Goal: Task Accomplishment & Management: Manage account settings

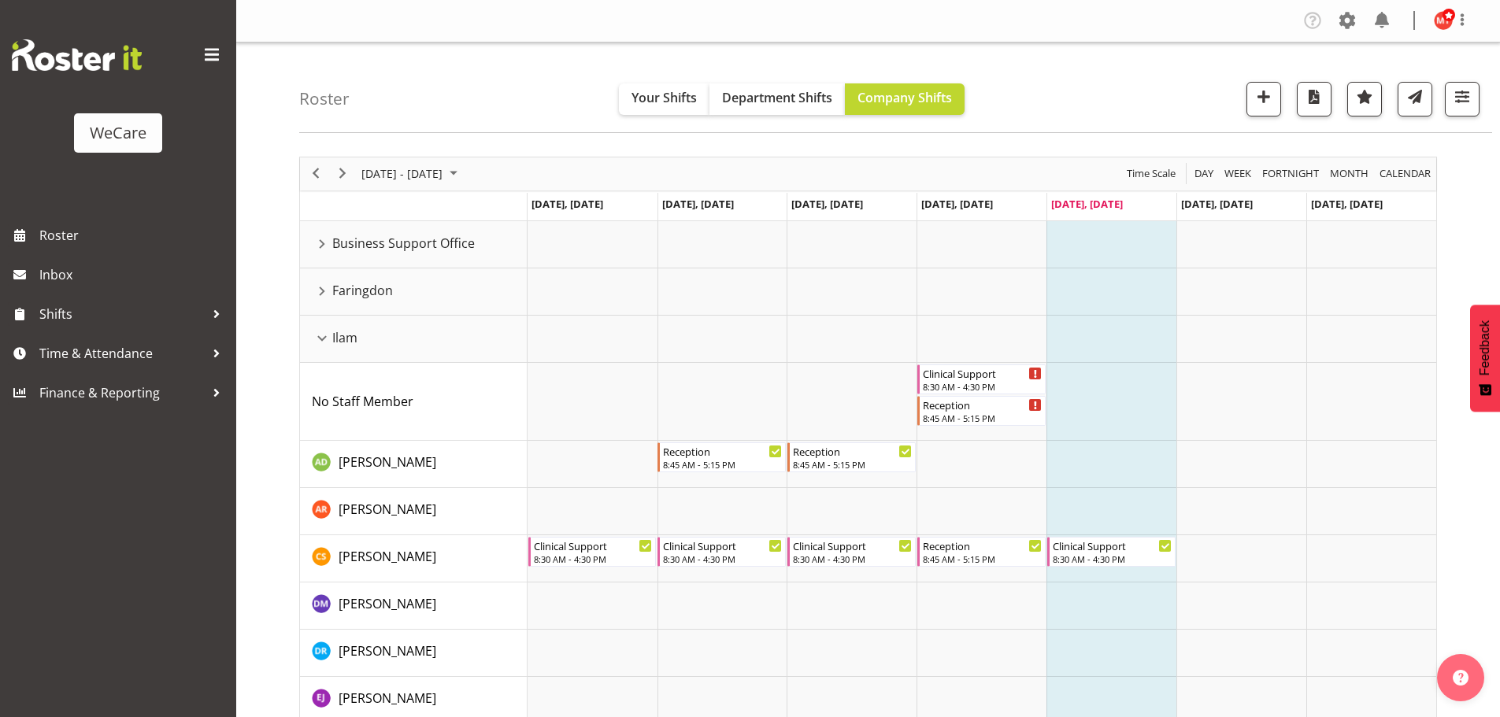
scroll to position [3905, 0]
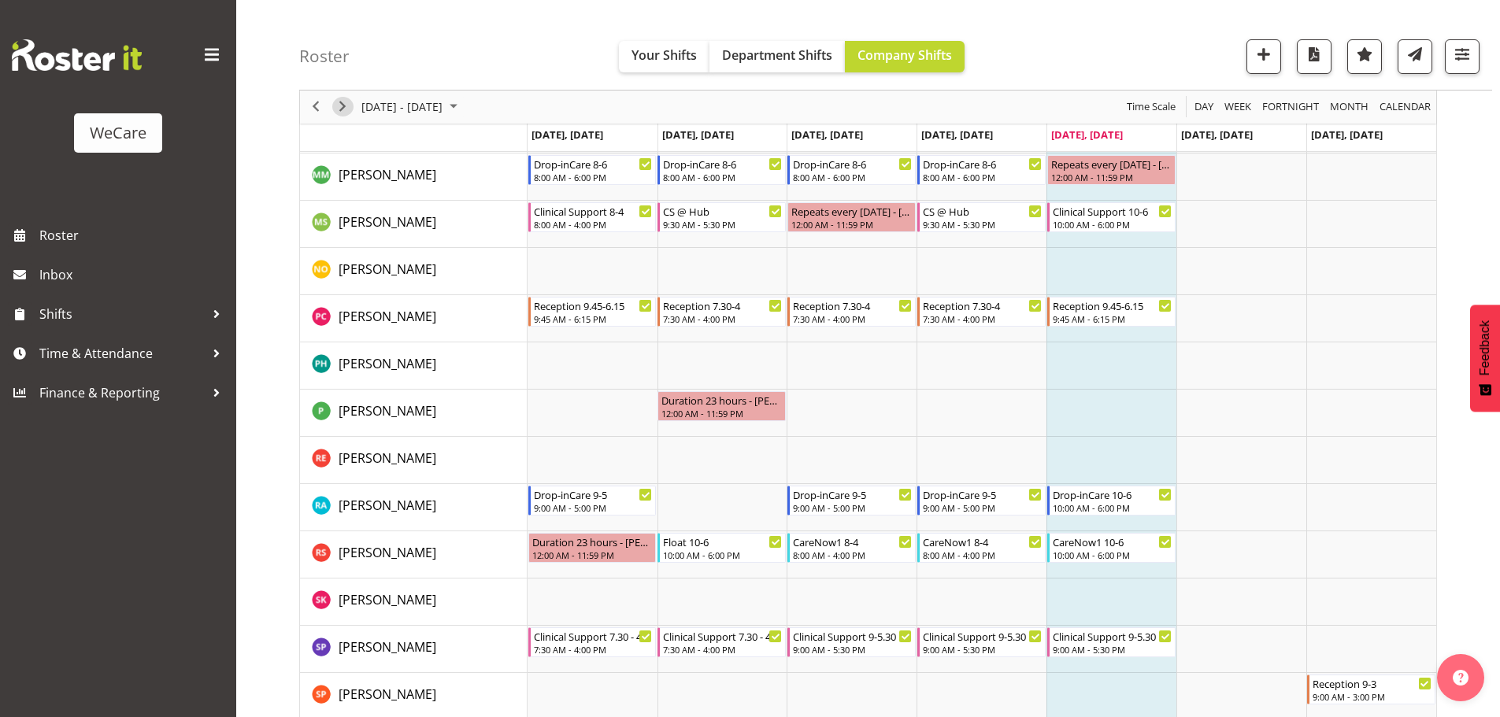
click at [342, 108] on span "Next" at bounding box center [342, 108] width 19 height 20
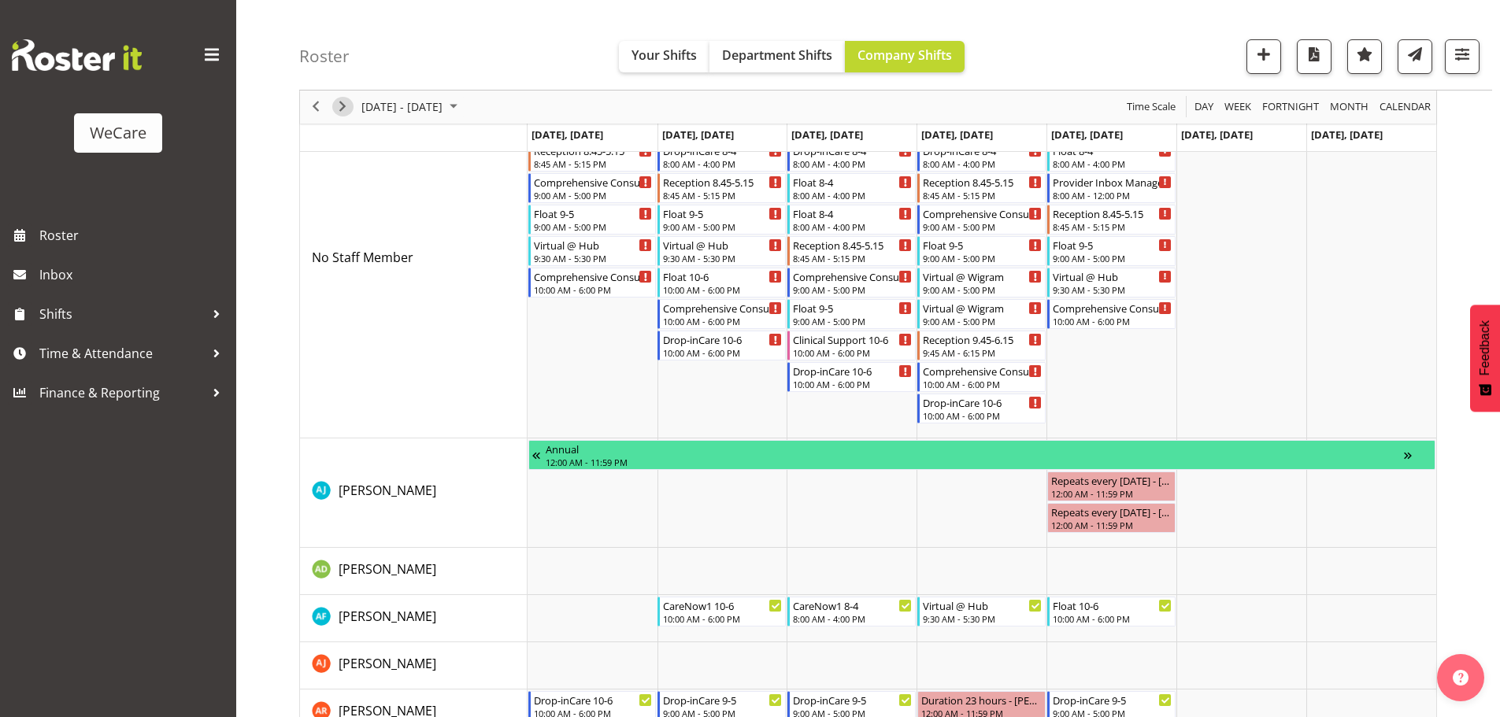
click at [343, 103] on span "Next" at bounding box center [342, 108] width 19 height 20
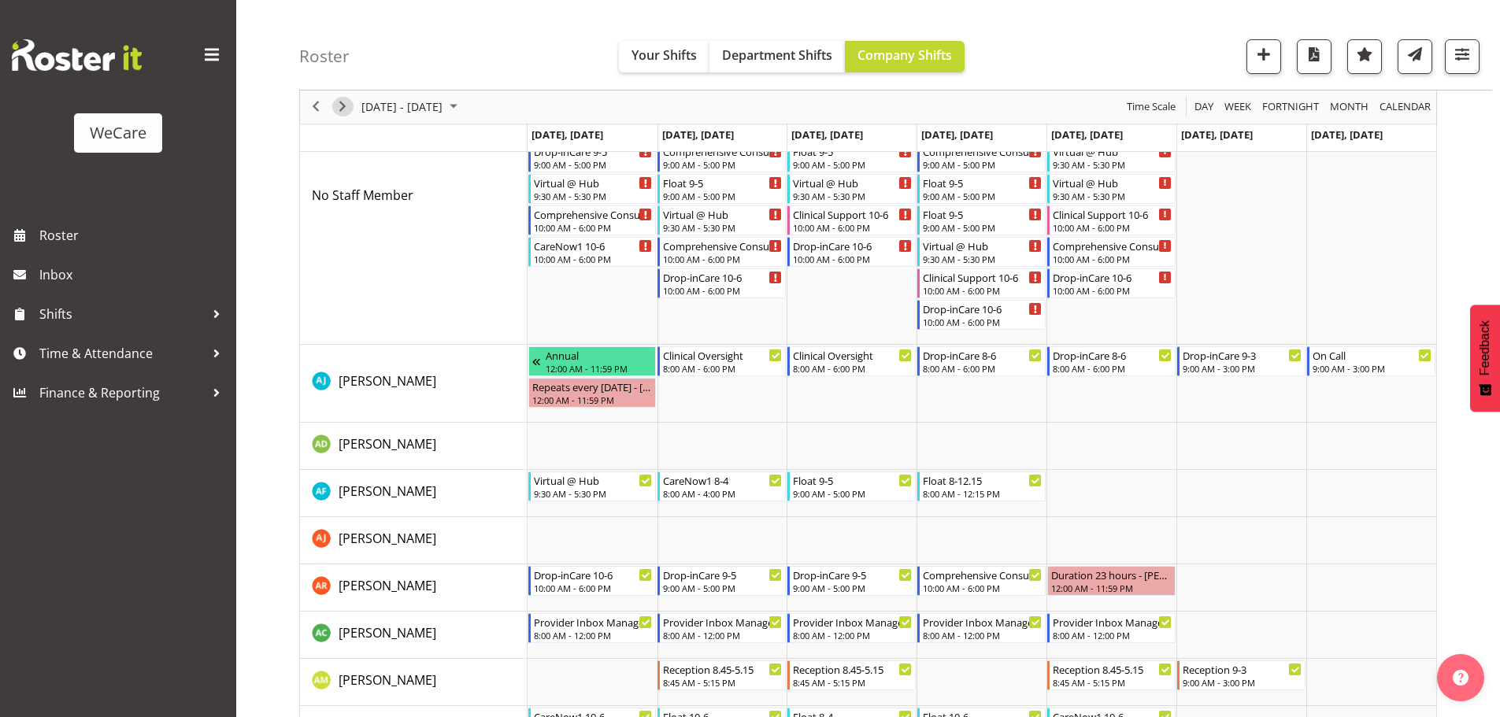
click at [346, 109] on span "Next" at bounding box center [342, 108] width 19 height 20
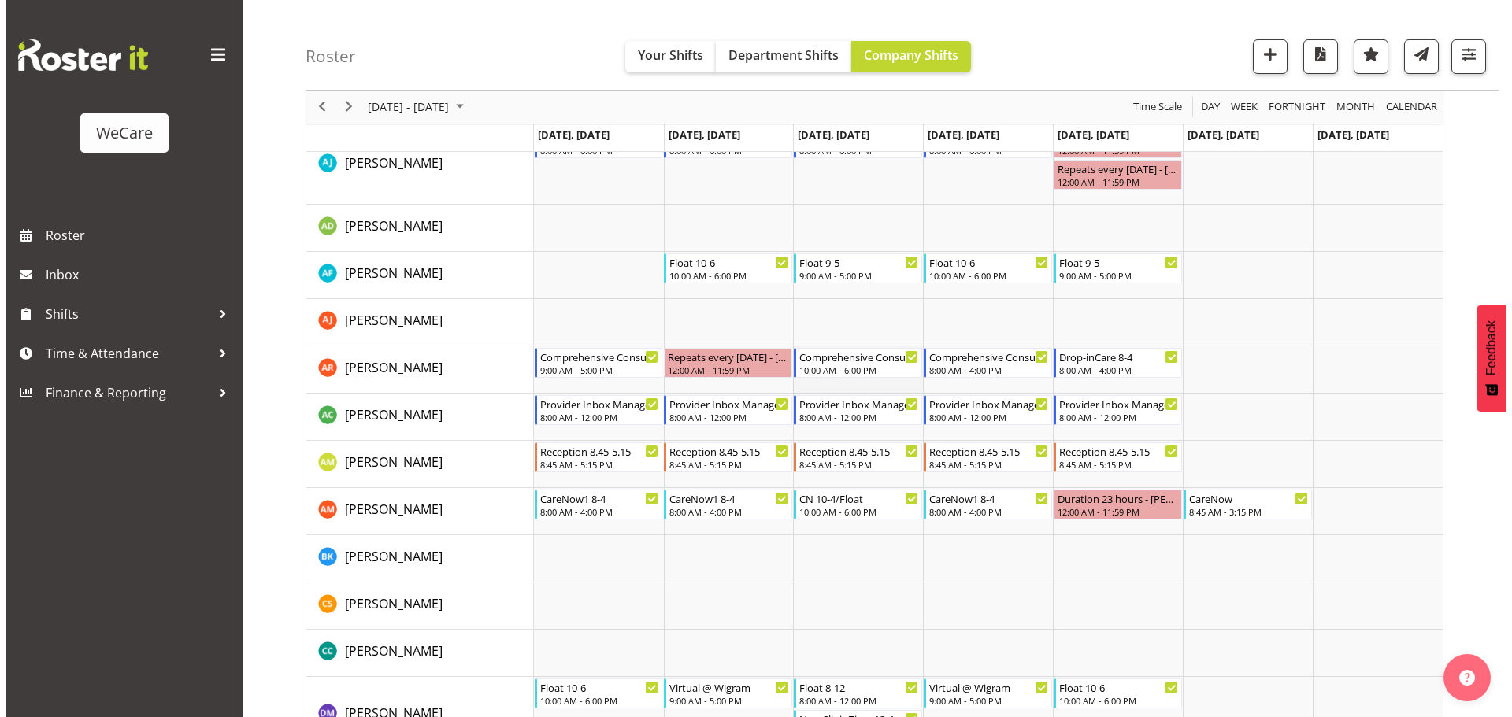
scroll to position [4514, 0]
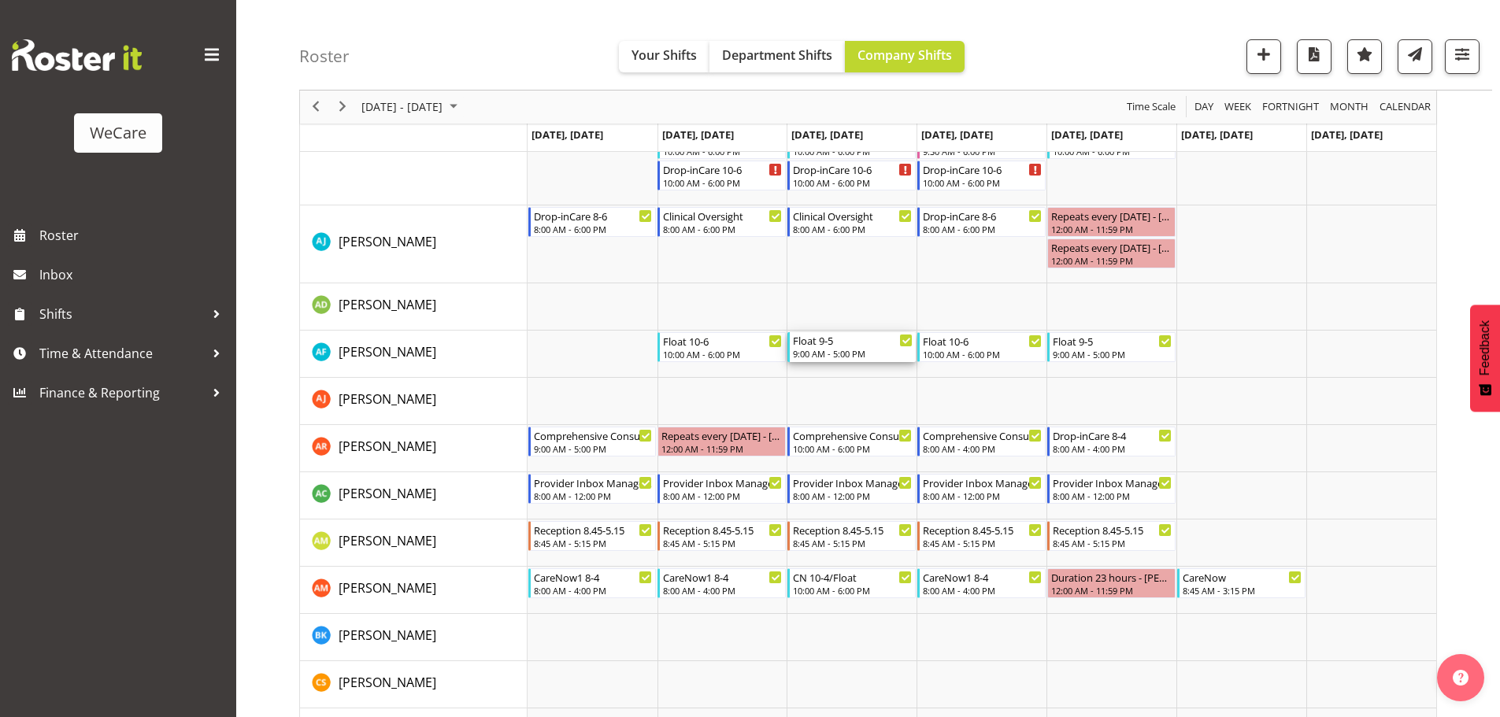
click at [851, 350] on div "9:00 AM - 5:00 PM" at bounding box center [853, 353] width 120 height 13
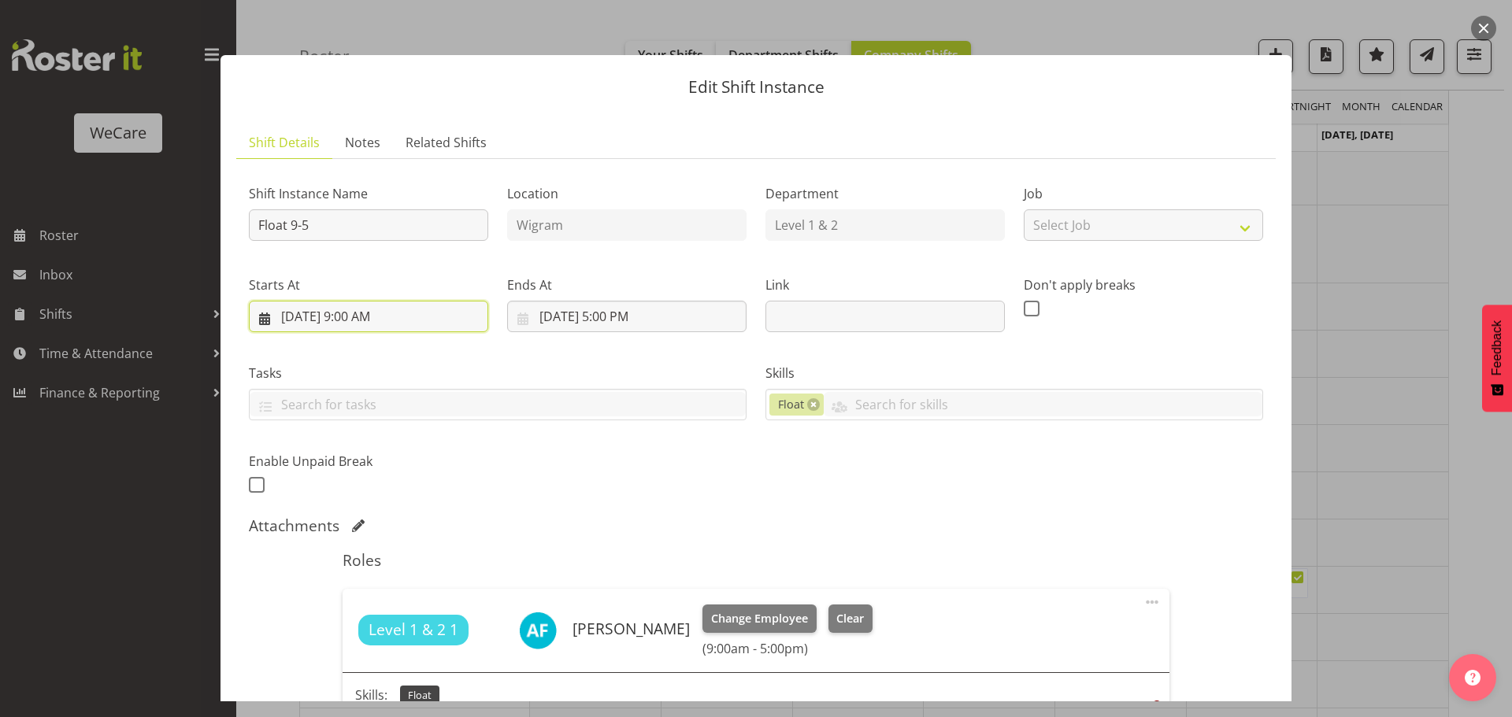
click at [456, 314] on input "[DATE] 9:00 AM" at bounding box center [368, 316] width 239 height 31
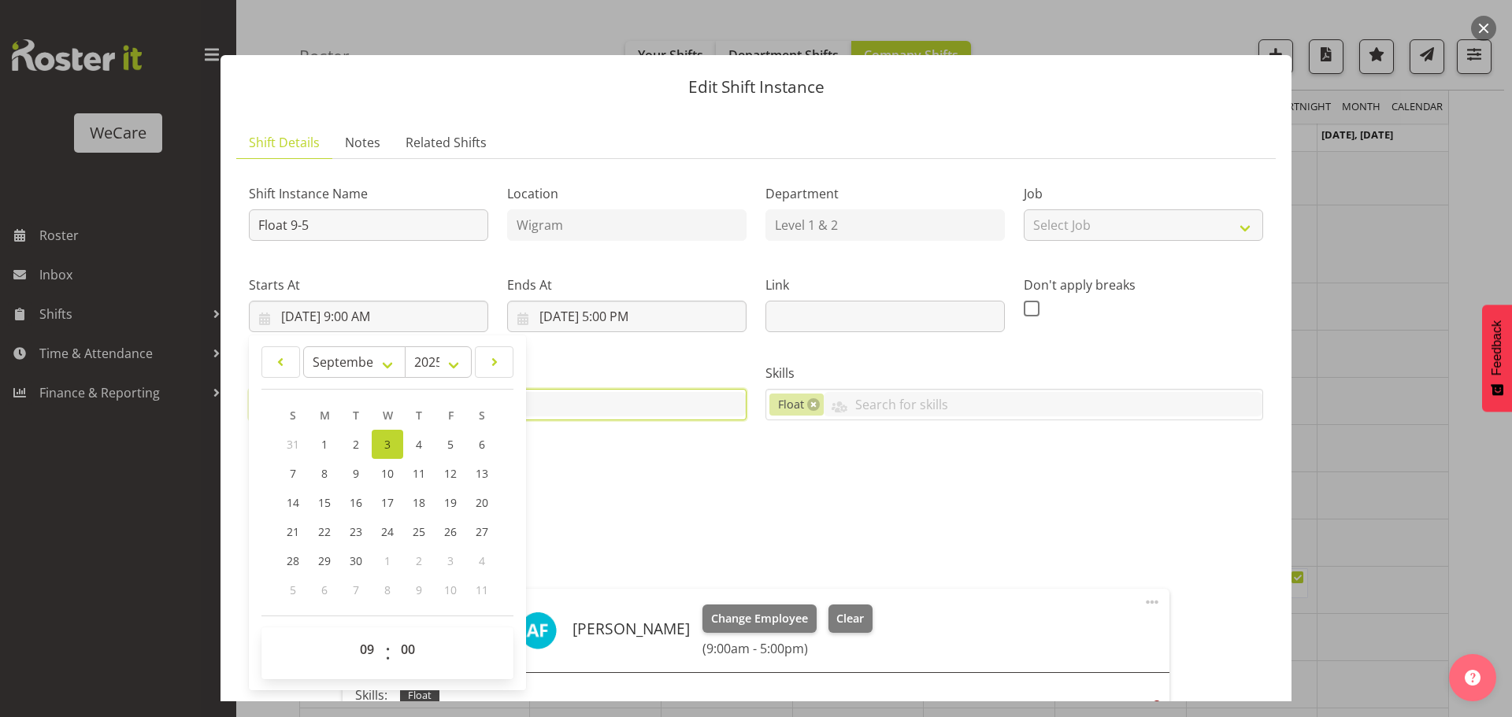
click at [647, 399] on input "text" at bounding box center [498, 404] width 496 height 24
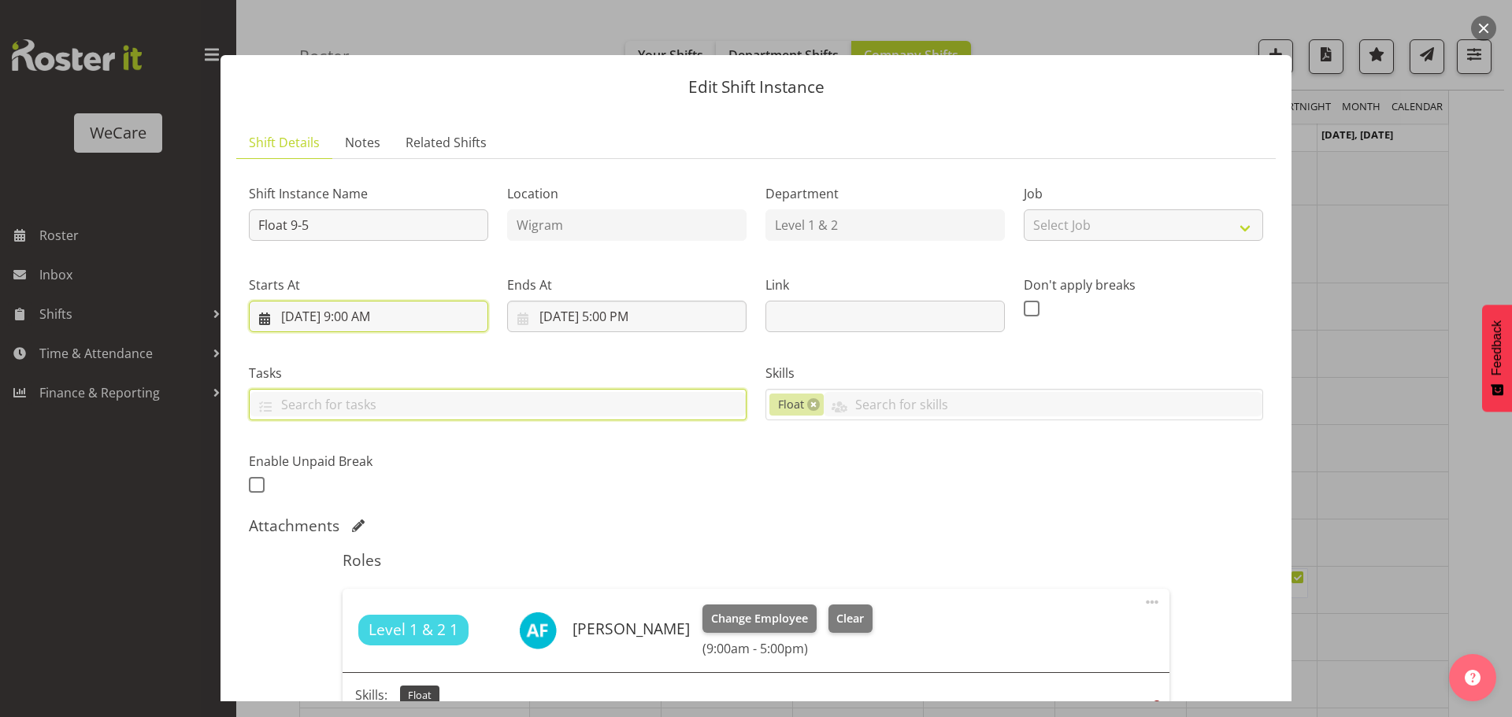
click at [404, 320] on input "[DATE] 9:00 AM" at bounding box center [368, 316] width 239 height 31
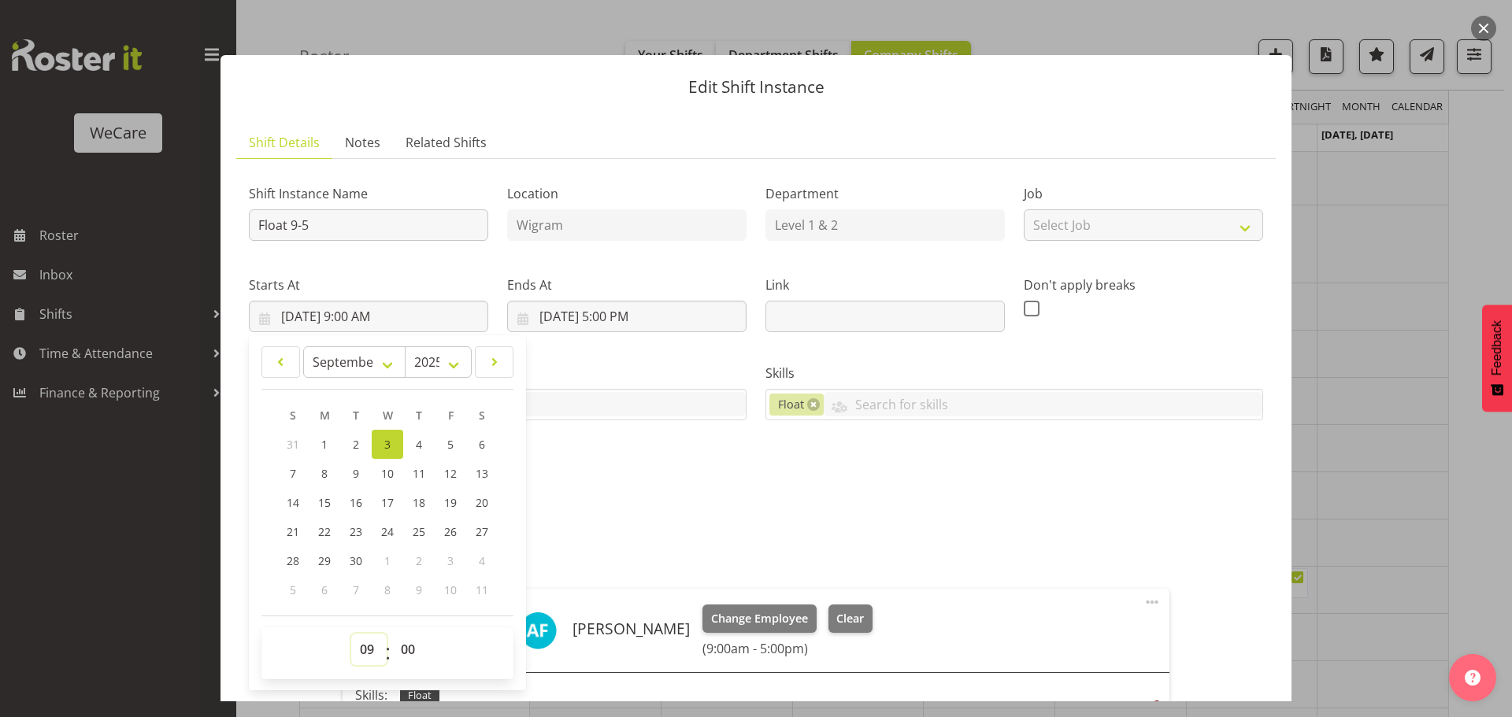
click at [369, 645] on select "00 01 02 03 04 05 06 07 08 09 10 11 12 13 14 15 16 17 18 19 20 21 22 23" at bounding box center [368, 649] width 35 height 31
select select "10"
click at [351, 634] on select "00 01 02 03 04 05 06 07 08 09 10 11 12 13 14 15 16 17 18 19 20 21 22 23" at bounding box center [368, 649] width 35 height 31
type input "[DATE] 10:00 AM"
click at [642, 318] on input "[DATE] 5:00 PM" at bounding box center [626, 316] width 239 height 31
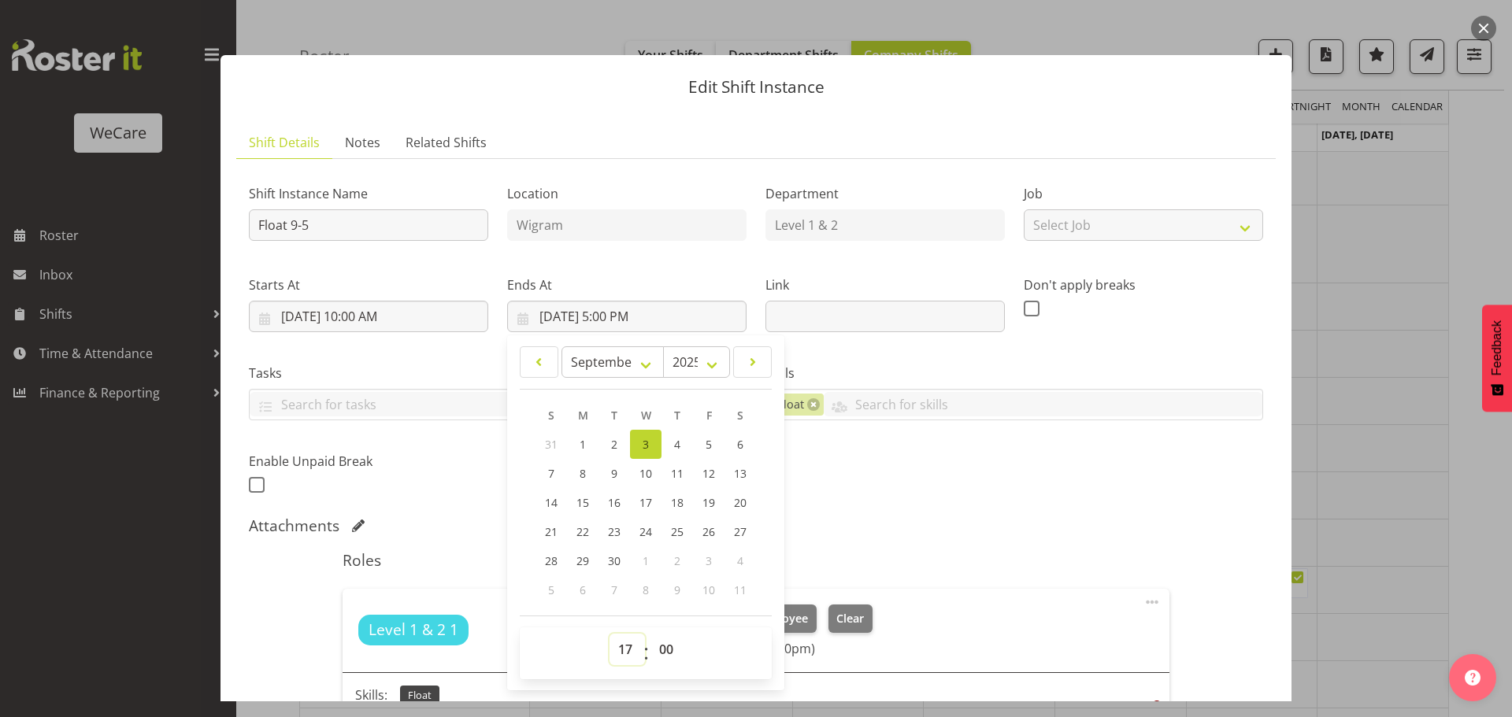
click at [623, 649] on select "00 01 02 03 04 05 06 07 08 09 10 11 12 13 14 15 16 17 18 19 20 21 22 23" at bounding box center [626, 649] width 35 height 31
select select "18"
click at [609, 634] on select "00 01 02 03 04 05 06 07 08 09 10 11 12 13 14 15 16 17 18 19 20 21 22 23" at bounding box center [626, 649] width 35 height 31
type input "[DATE] 6:00 PM"
click at [951, 523] on div "Attachments" at bounding box center [756, 526] width 1014 height 19
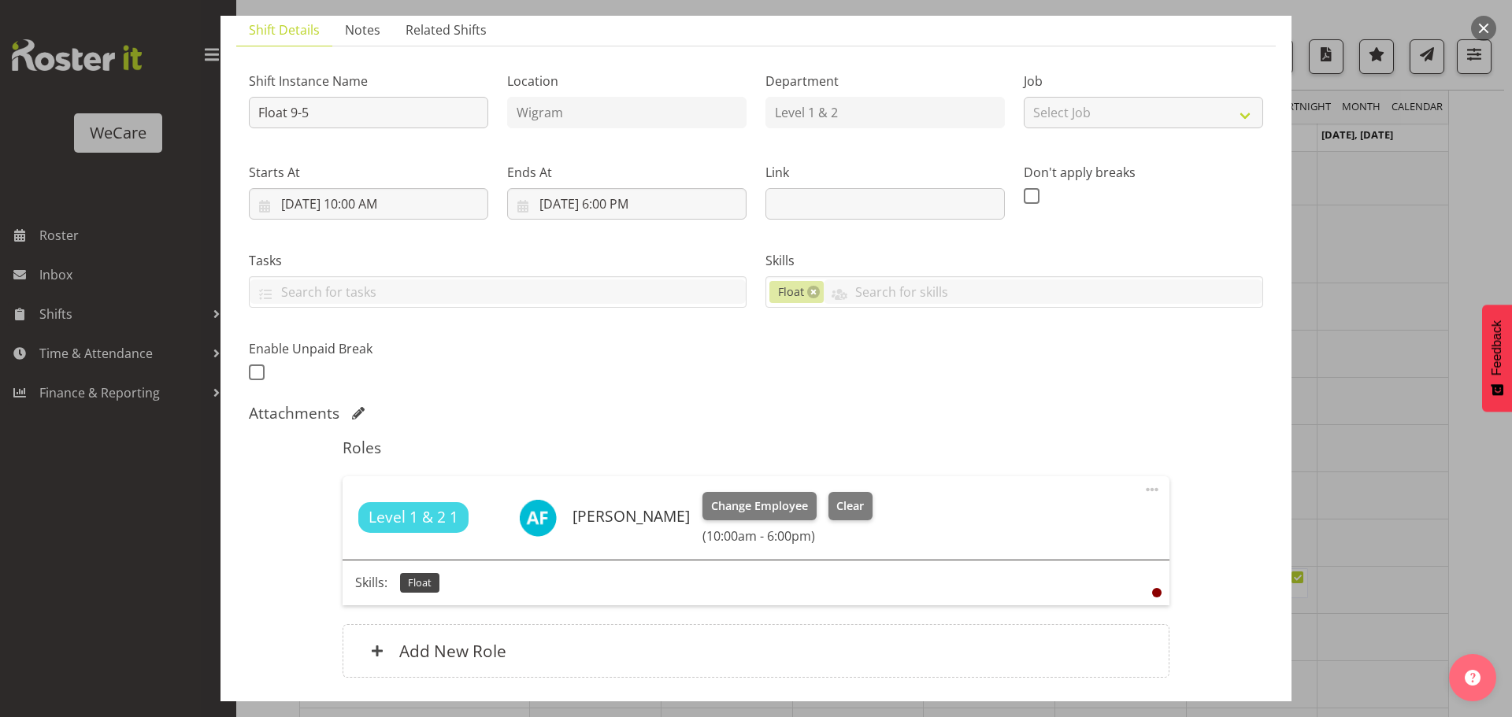
scroll to position [229, 0]
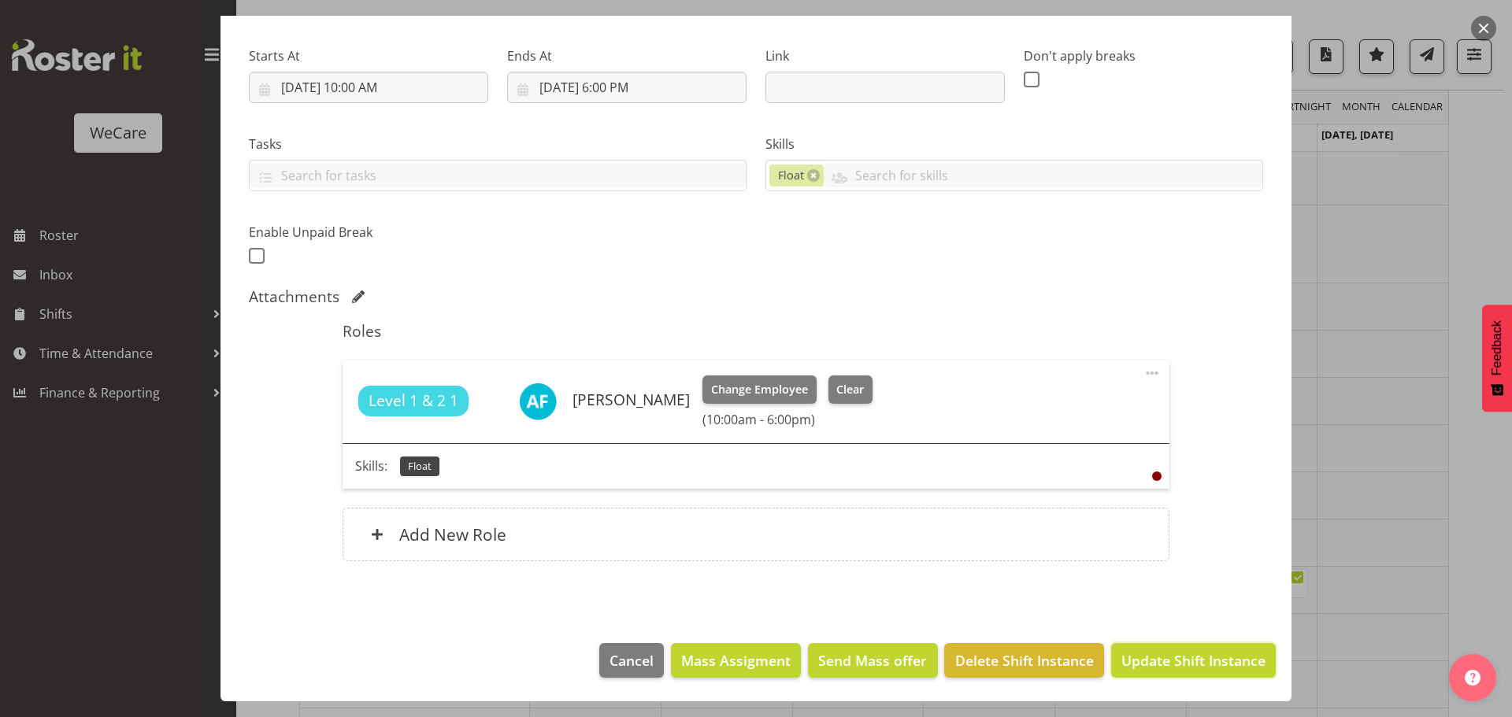
click at [1180, 667] on span "Update Shift Instance" at bounding box center [1193, 660] width 144 height 20
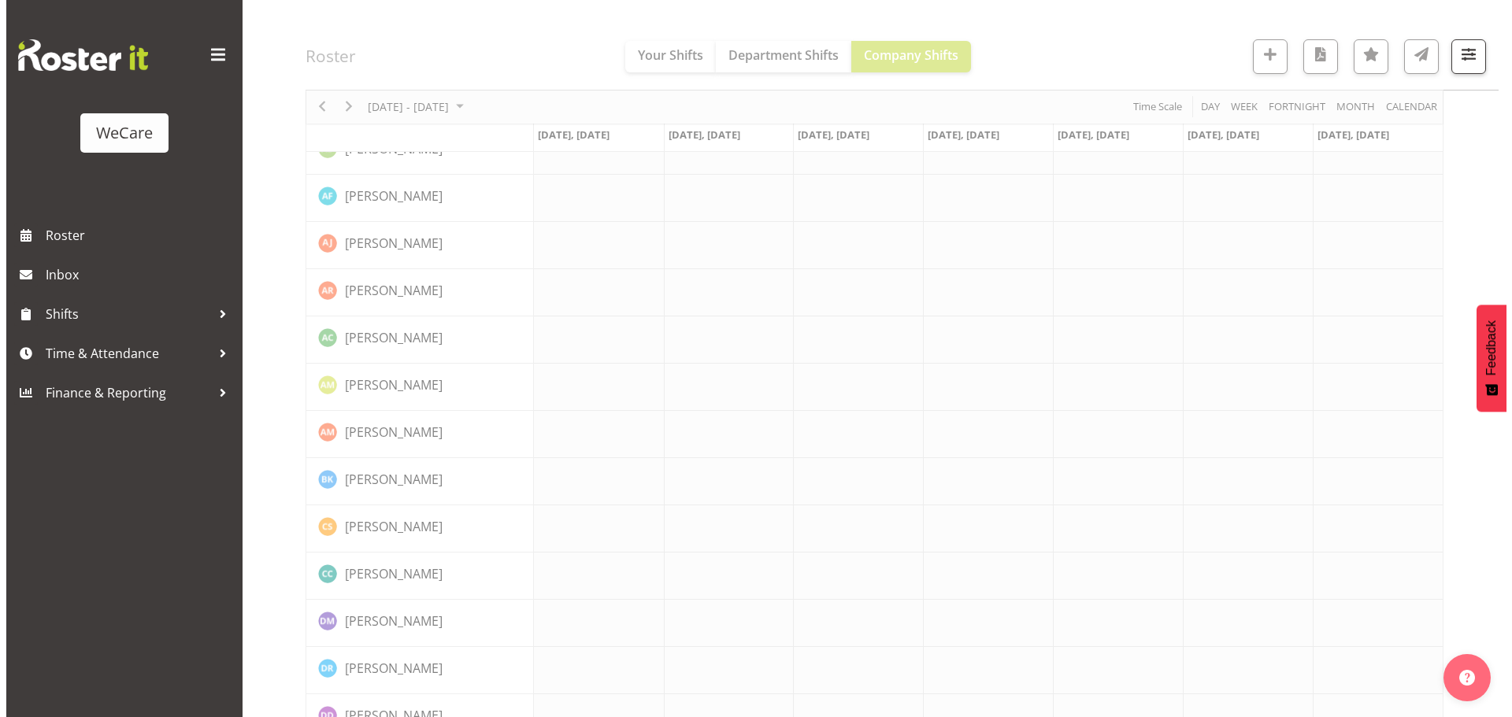
scroll to position [4514, 0]
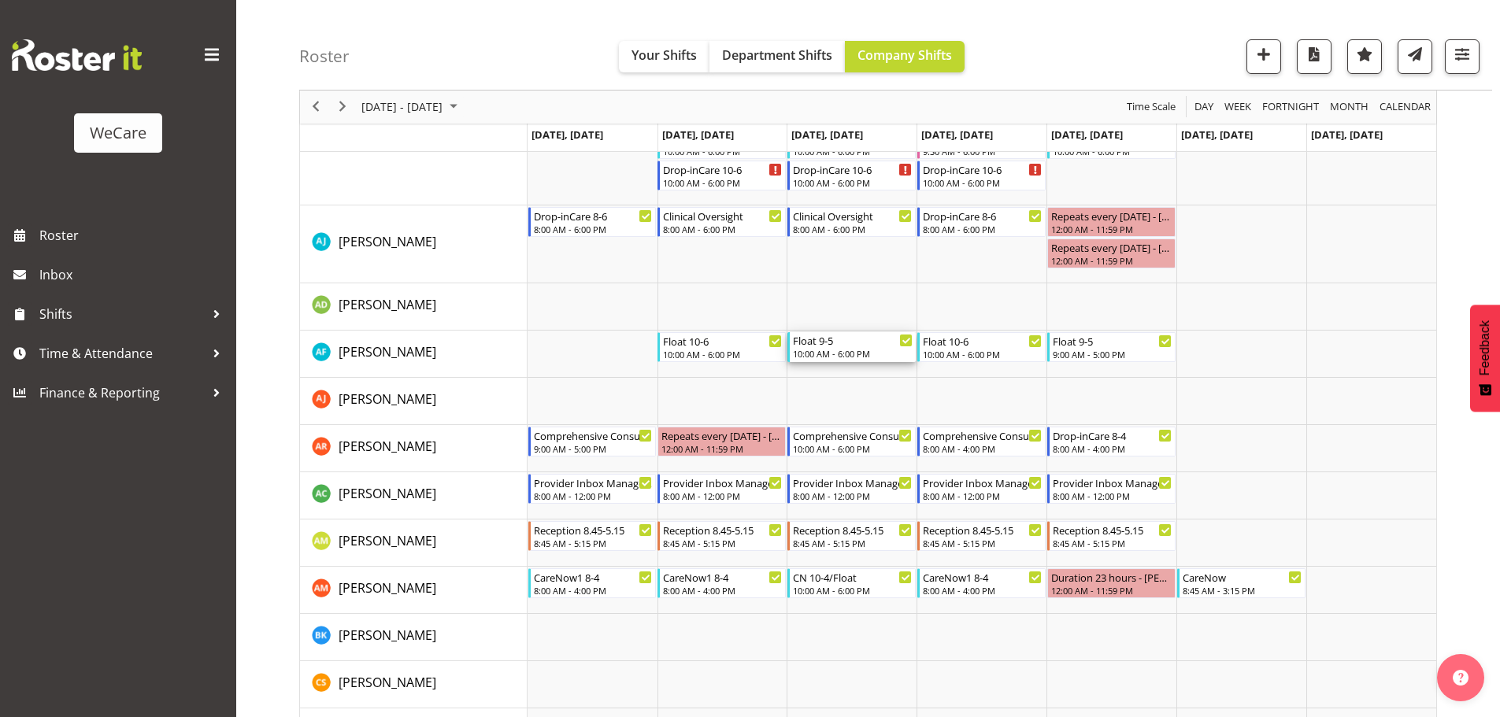
click at [828, 344] on div "Float 9-5" at bounding box center [853, 340] width 120 height 16
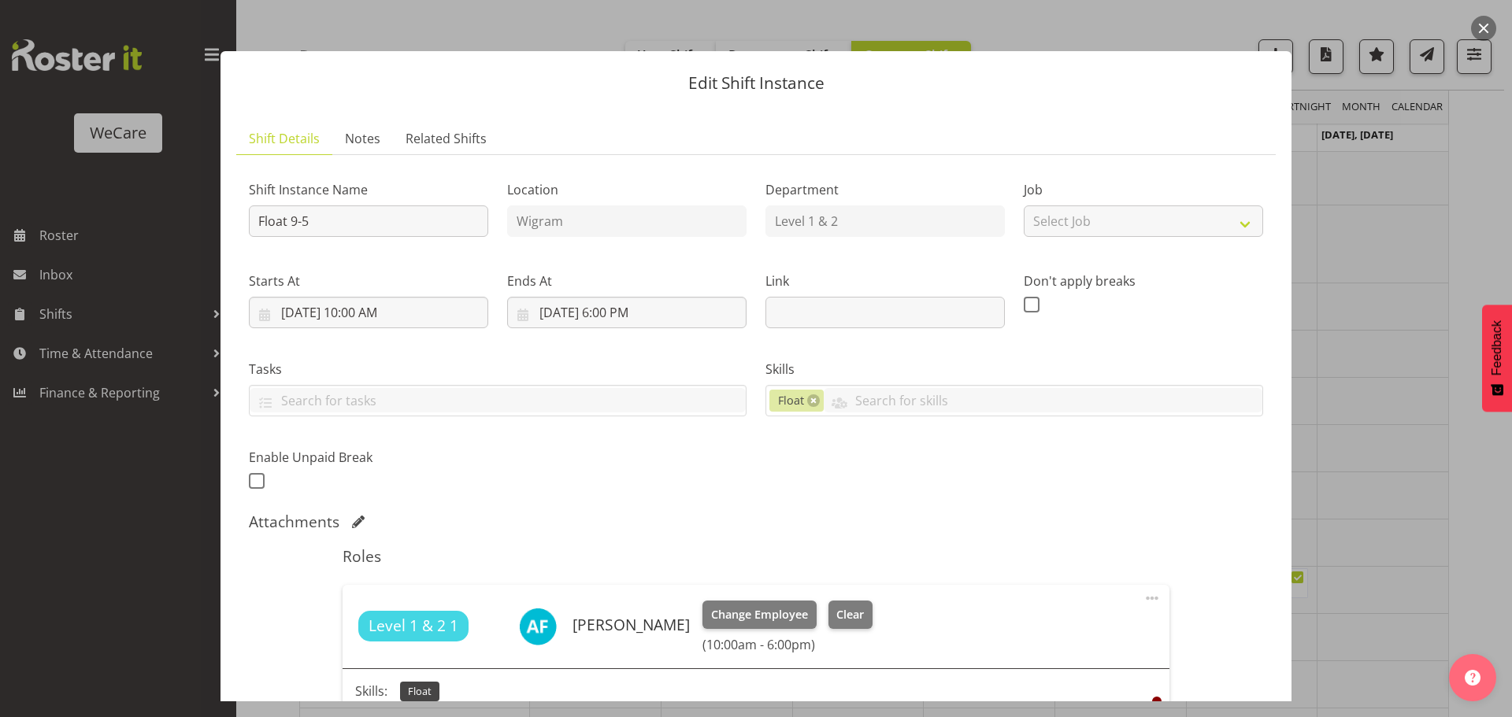
scroll to position [0, 0]
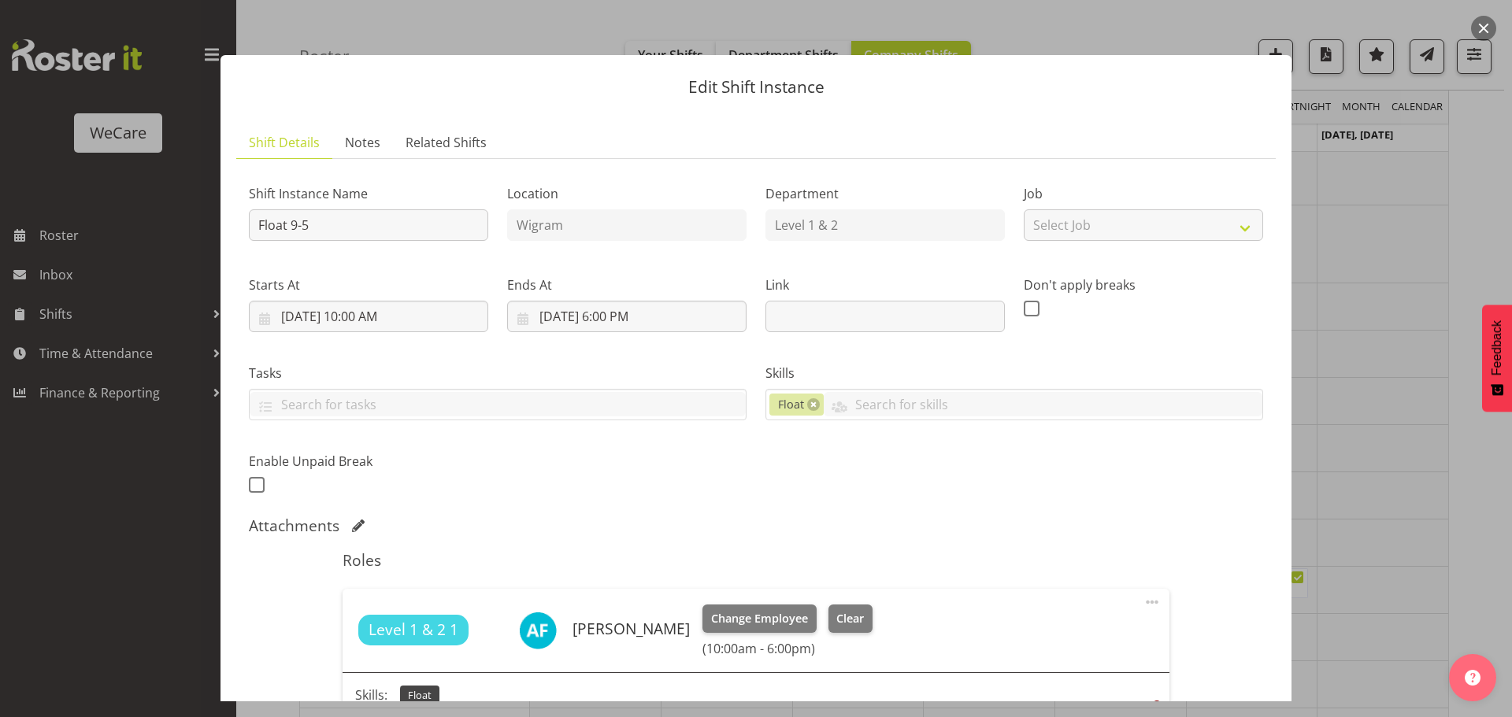
click at [1354, 233] on div at bounding box center [756, 358] width 1512 height 717
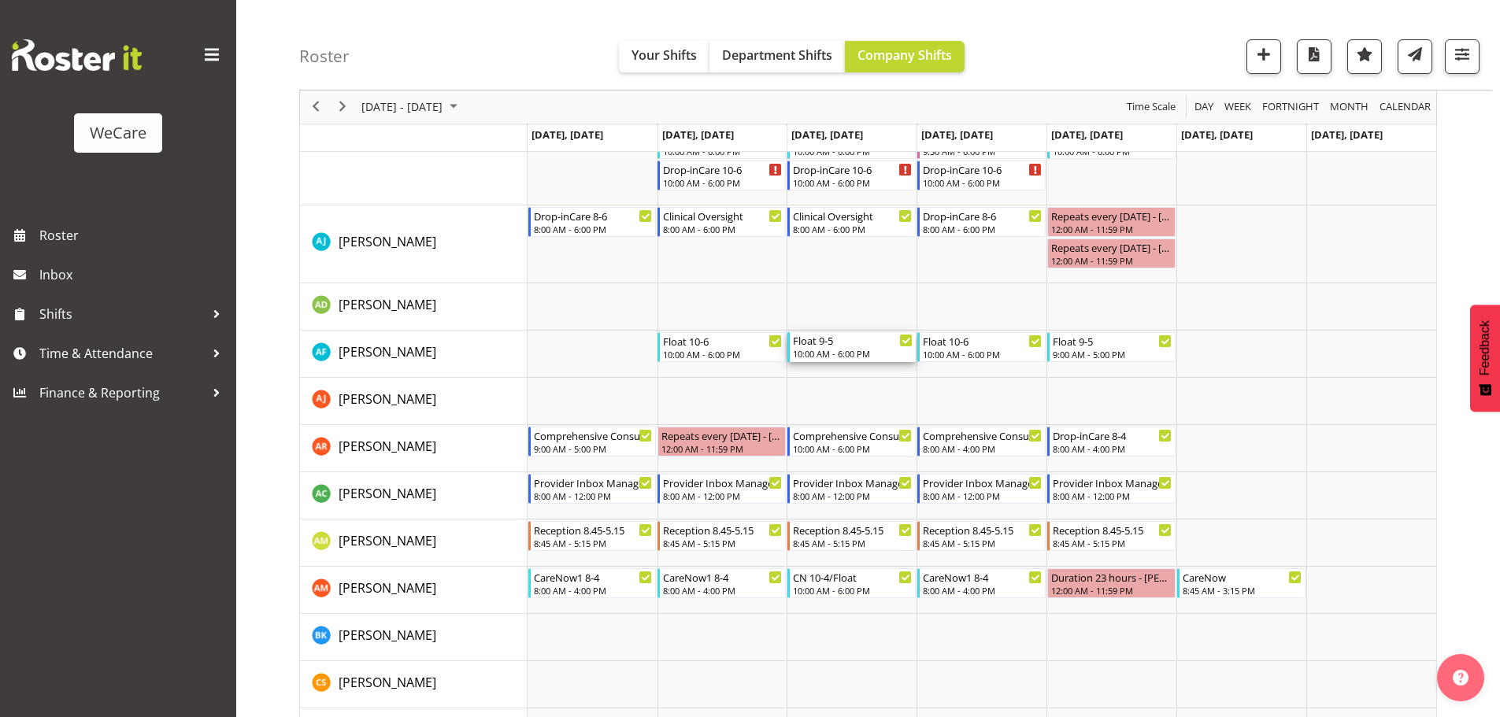
click at [846, 350] on div "10:00 AM - 6:00 PM" at bounding box center [853, 353] width 120 height 13
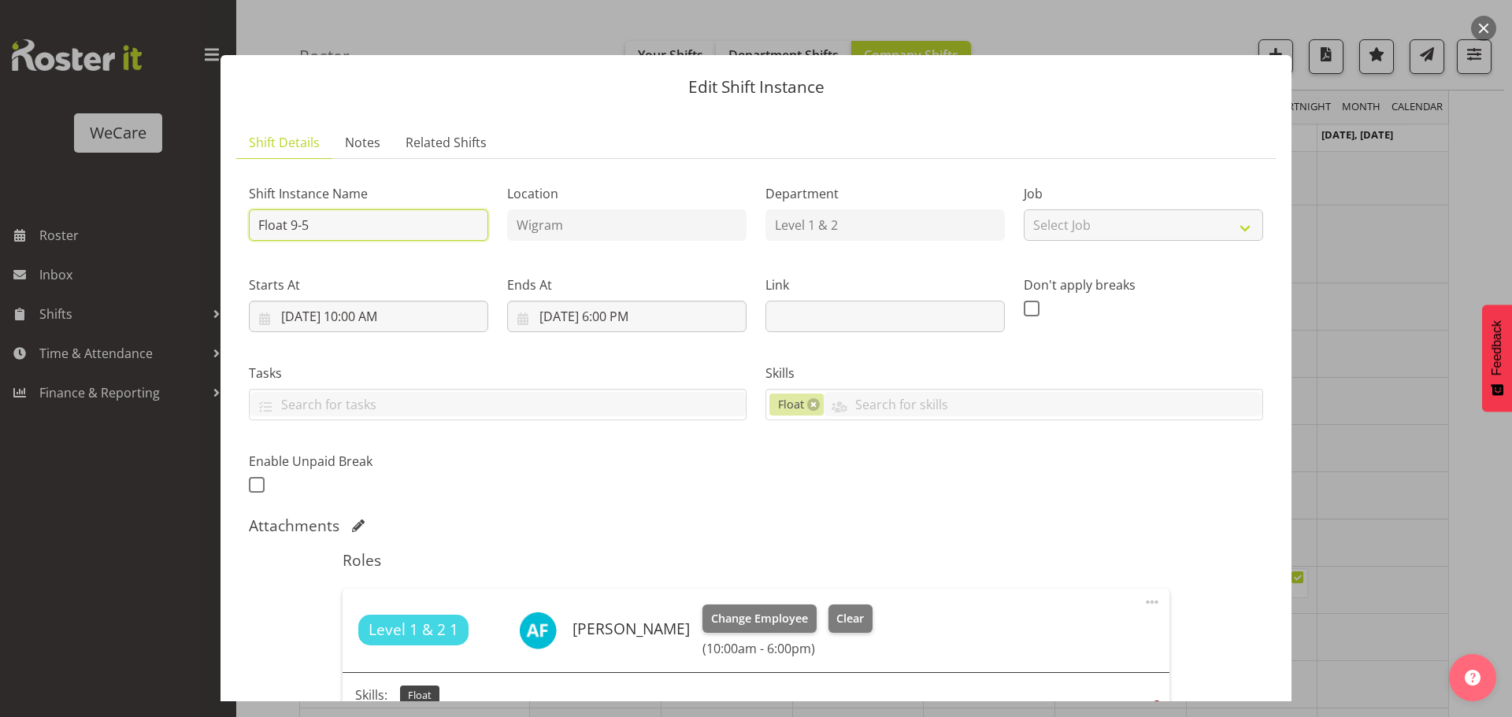
click at [348, 232] on input "Float 9-5" at bounding box center [368, 224] width 239 height 31
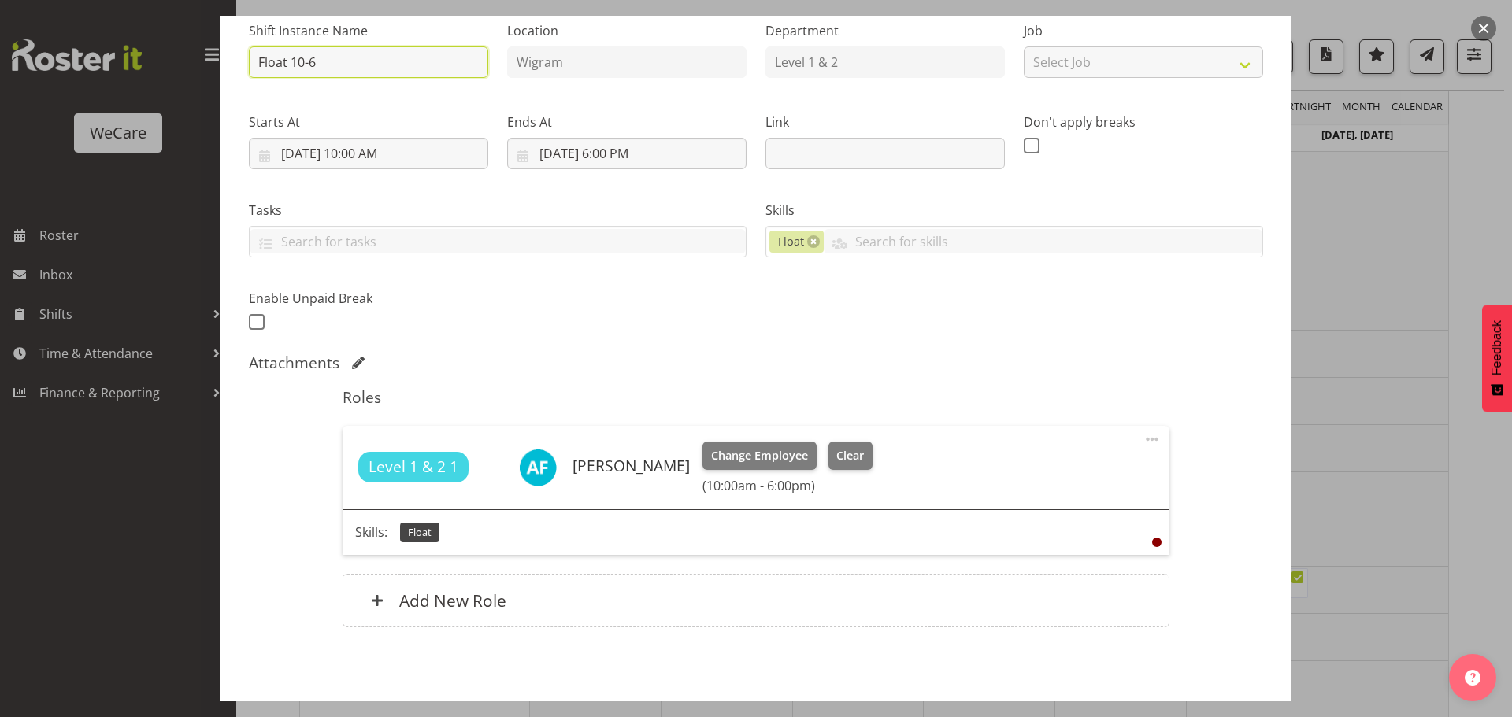
scroll to position [229, 0]
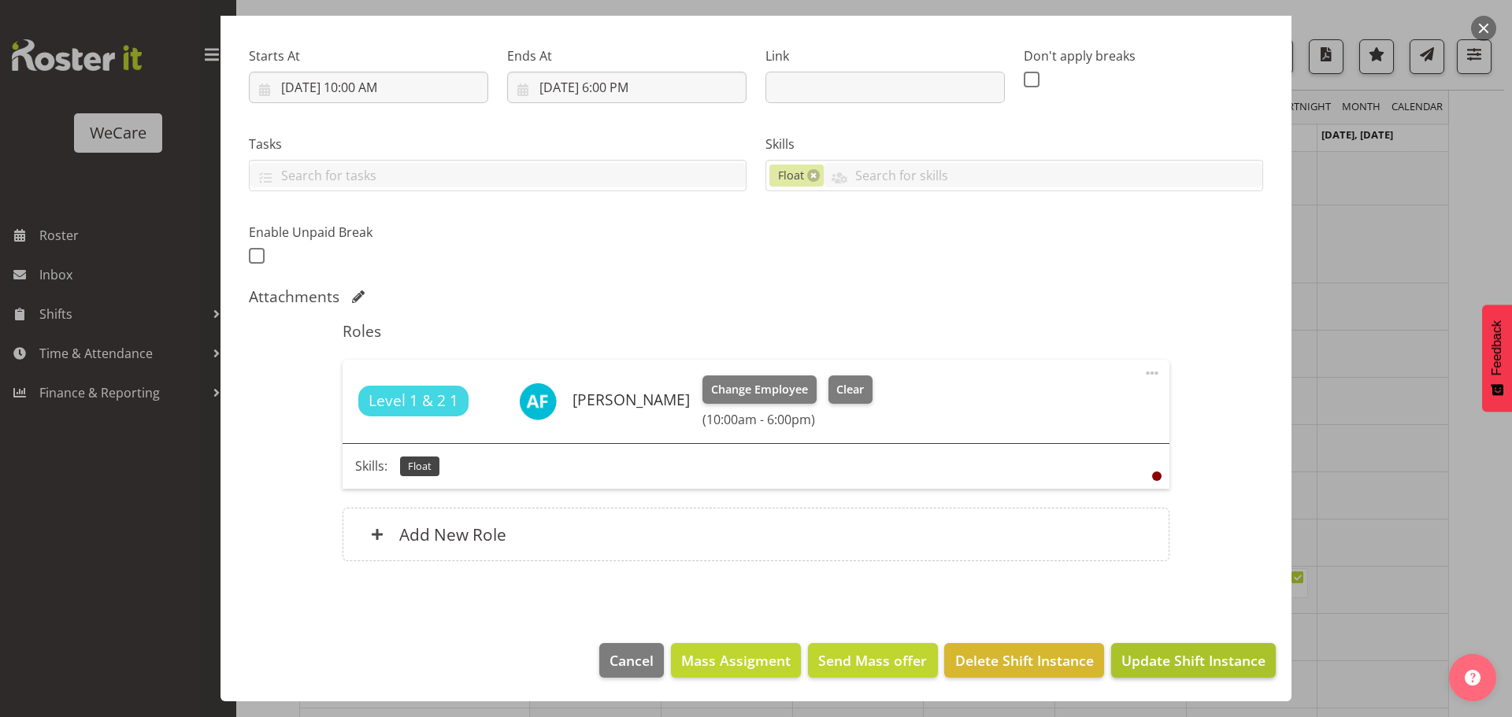
type input "Float 10-6"
click at [1200, 660] on span "Update Shift Instance" at bounding box center [1193, 660] width 144 height 20
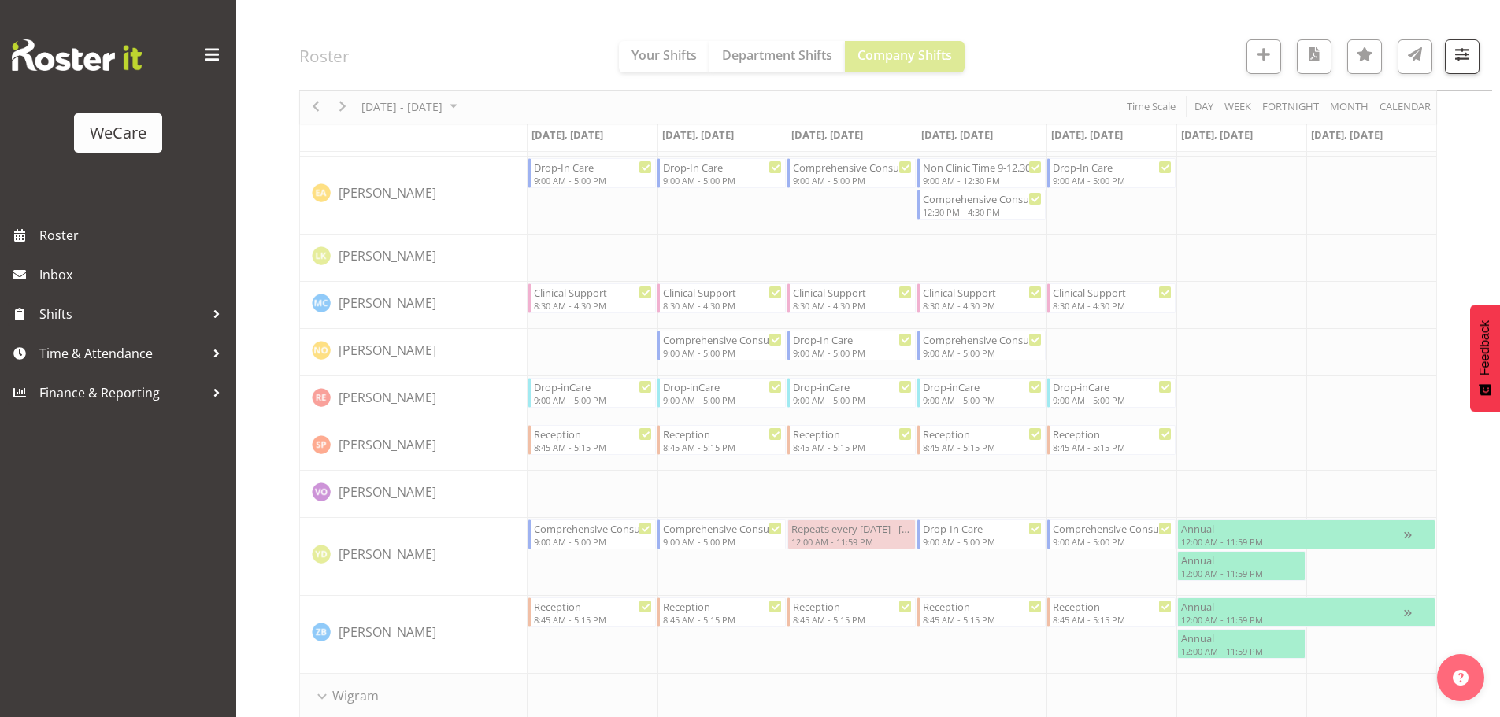
scroll to position [4514, 0]
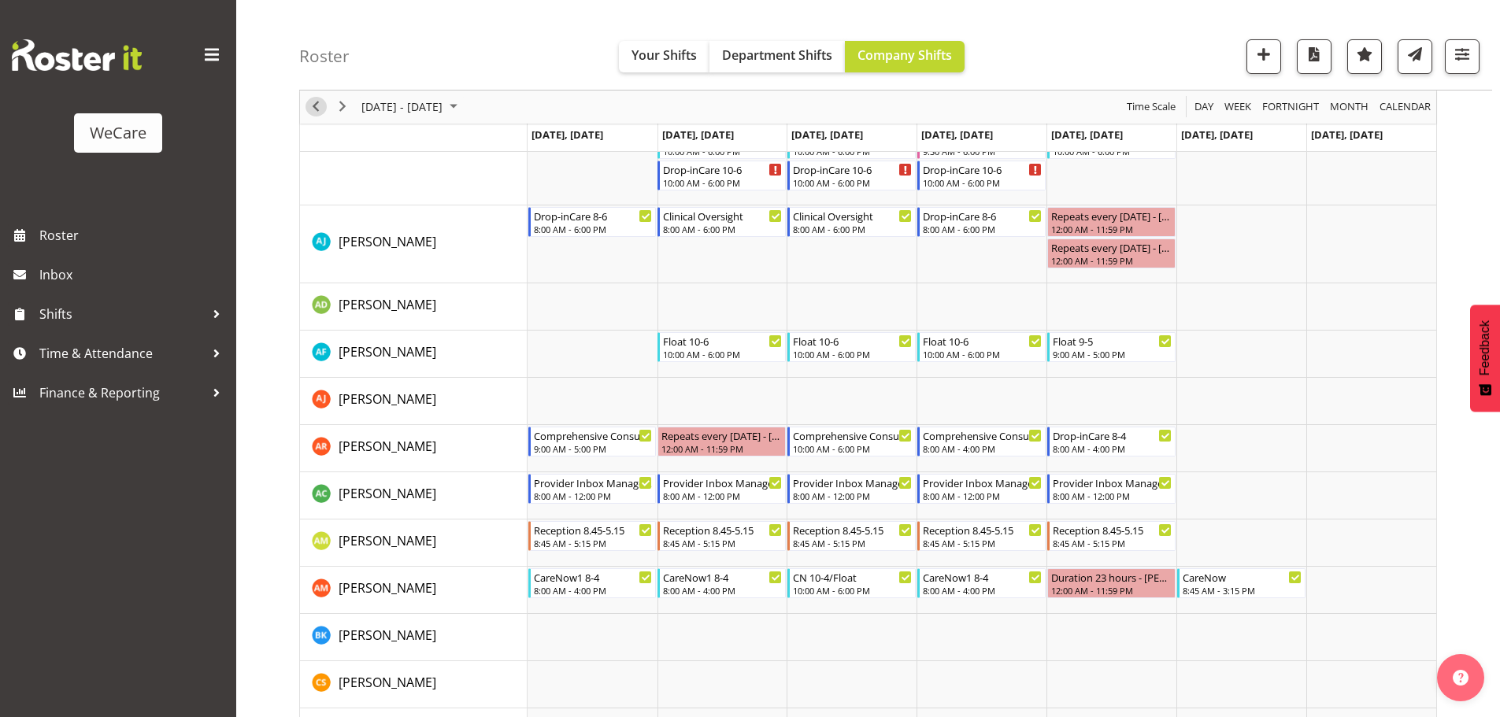
click at [306, 105] on span "Previous" at bounding box center [315, 108] width 19 height 20
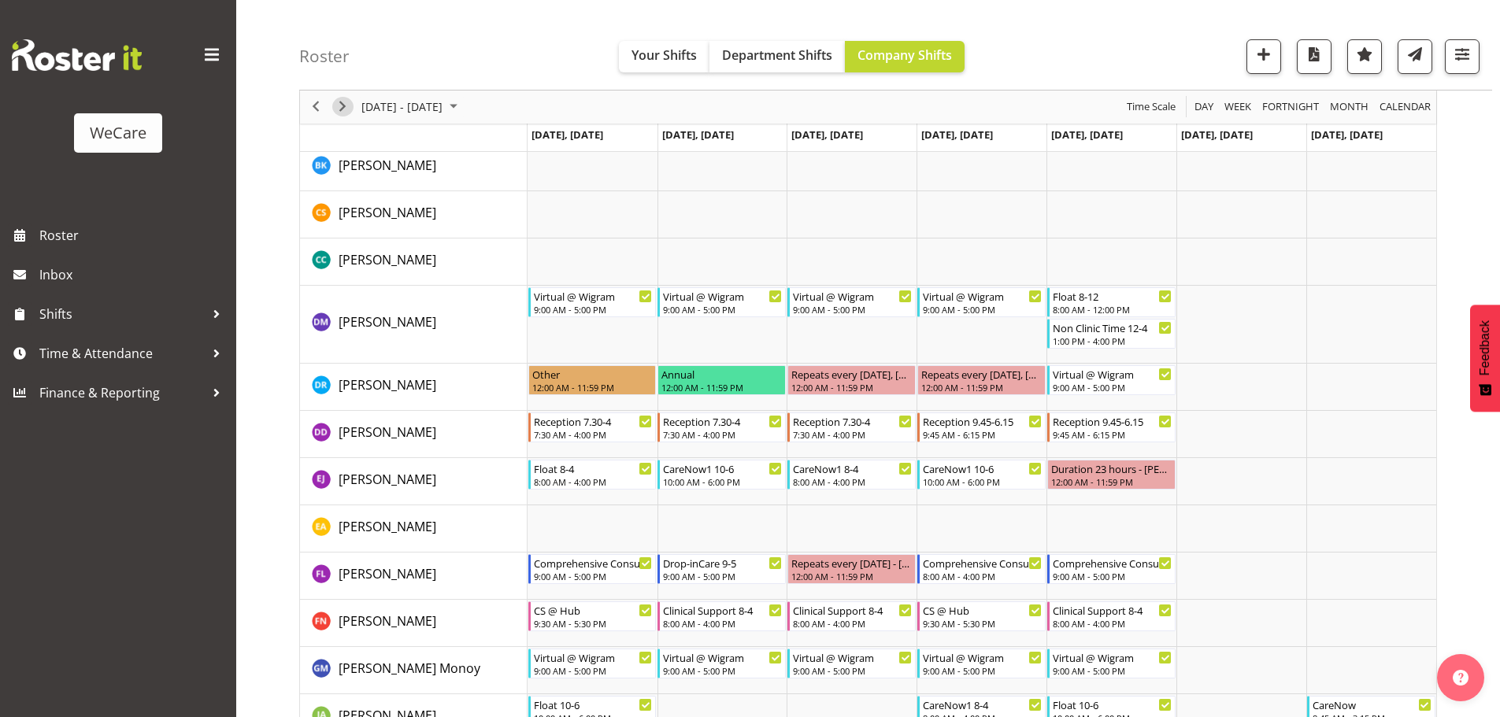
click at [339, 109] on span "Next" at bounding box center [342, 108] width 19 height 20
